Goal: Task Accomplishment & Management: Complete application form

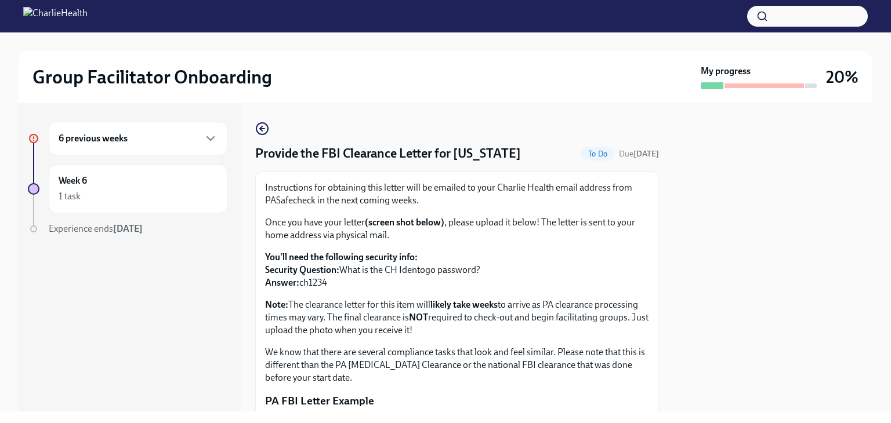
click at [174, 134] on div "6 previous weeks" at bounding box center [138, 139] width 159 height 14
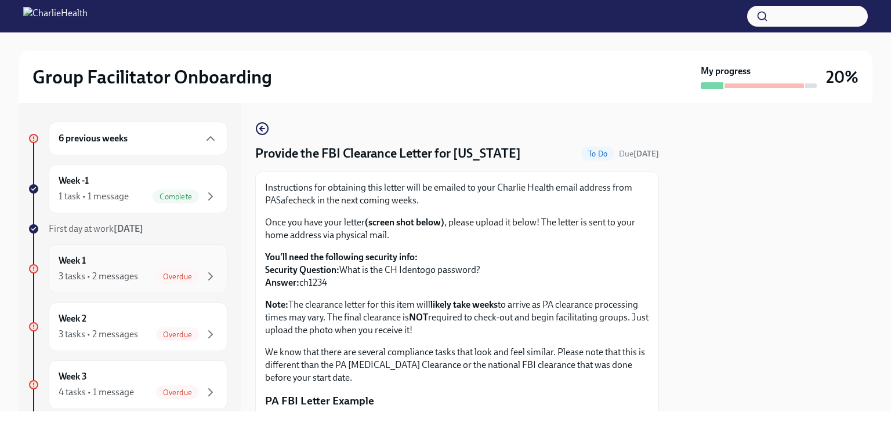
click at [132, 268] on div "Week 1 3 tasks • 2 messages Overdue" at bounding box center [138, 269] width 159 height 29
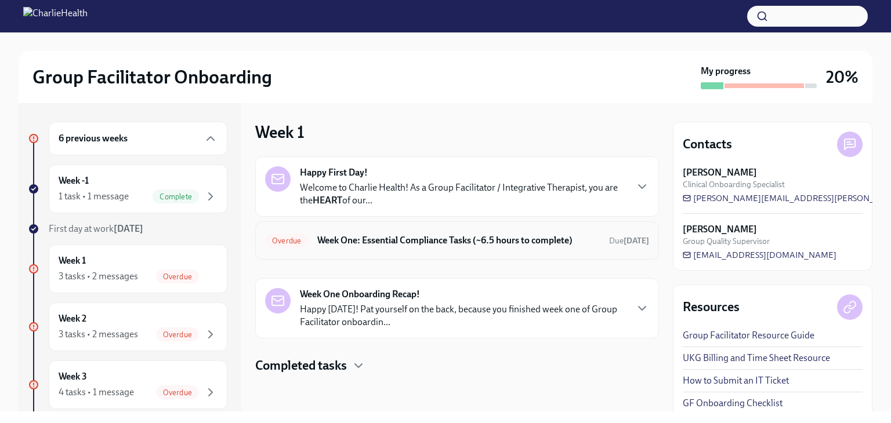
click at [459, 237] on h6 "Week One: Essential Compliance Tasks (~6.5 hours to complete)" at bounding box center [458, 240] width 283 height 13
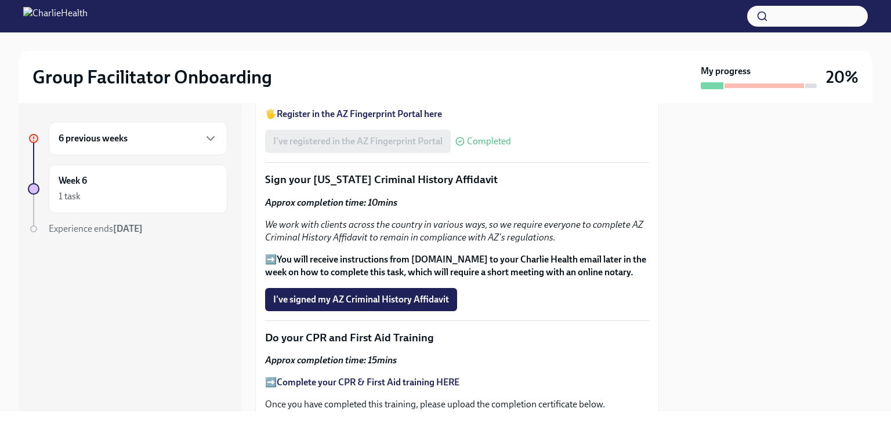
scroll to position [1450, 0]
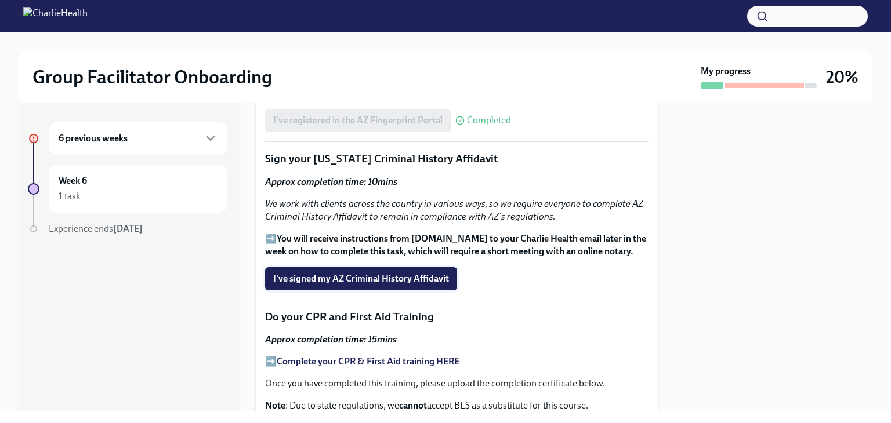
click at [401, 273] on span "I've signed my AZ Criminal History Affidavit" at bounding box center [361, 279] width 176 height 12
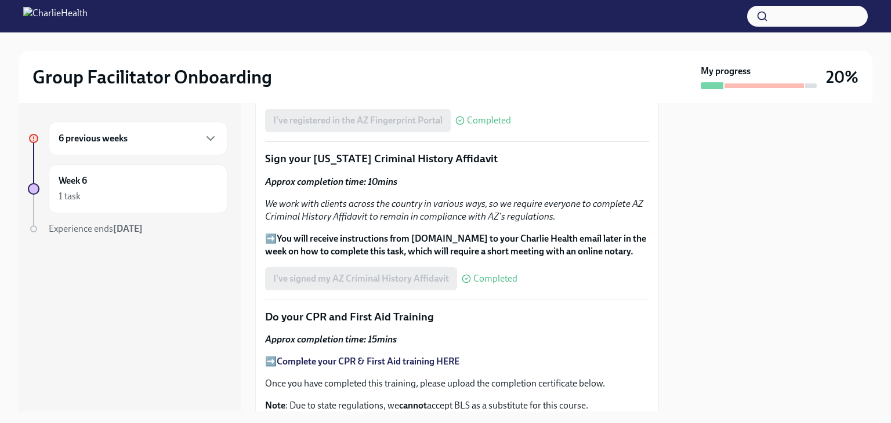
click at [425, 267] on div "I've signed my AZ Criminal History Affidavit Completed" at bounding box center [391, 278] width 252 height 23
click at [499, 274] on span "Completed" at bounding box center [495, 278] width 44 height 9
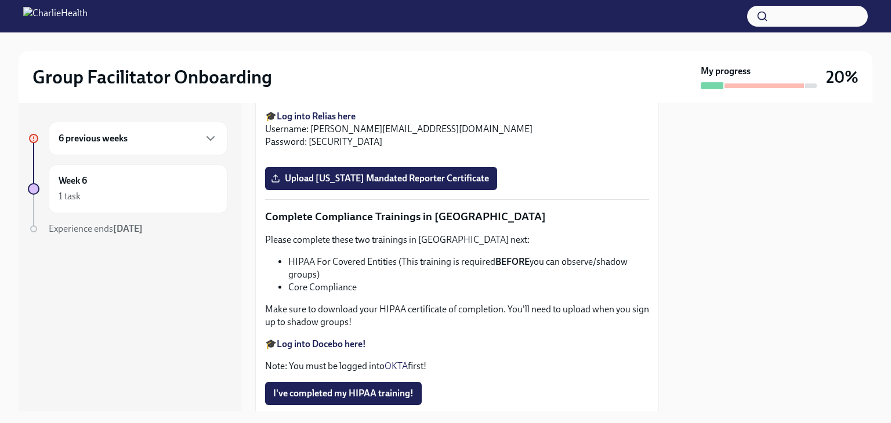
scroll to position [2146, 0]
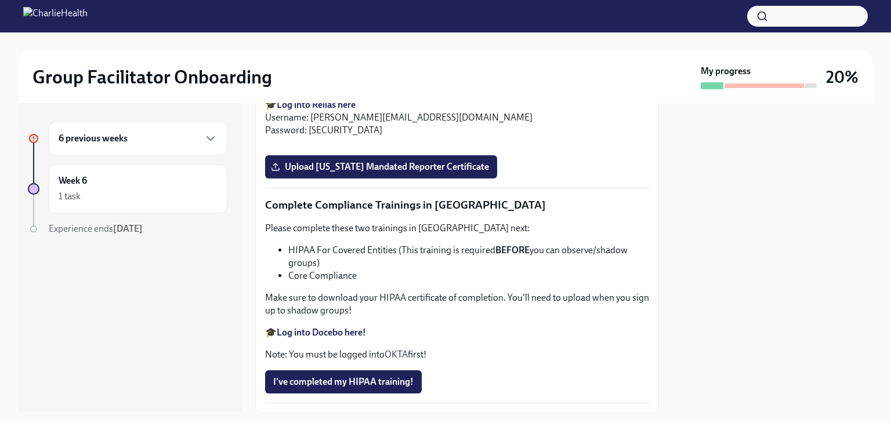
click at [0, 0] on input "Upload [US_STATE] Telehealth Certificate" at bounding box center [0, 0] width 0 height 0
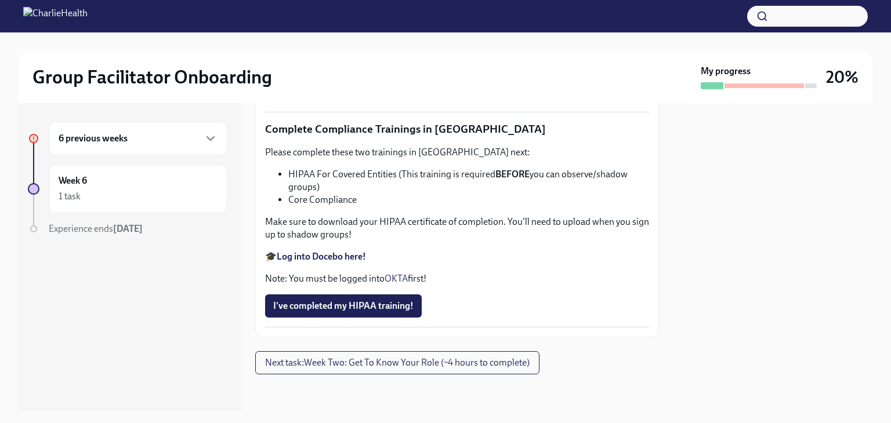
scroll to position [2620, 0]
click at [464, 97] on span "Upload [US_STATE] Mandated Reporter Certificate" at bounding box center [381, 91] width 216 height 12
click at [0, 0] on input "Upload [US_STATE] Mandated Reporter Certificate" at bounding box center [0, 0] width 0 height 0
click at [345, 260] on strong "Log into Docebo here!" at bounding box center [321, 256] width 89 height 11
